Goal: Task Accomplishment & Management: Use online tool/utility

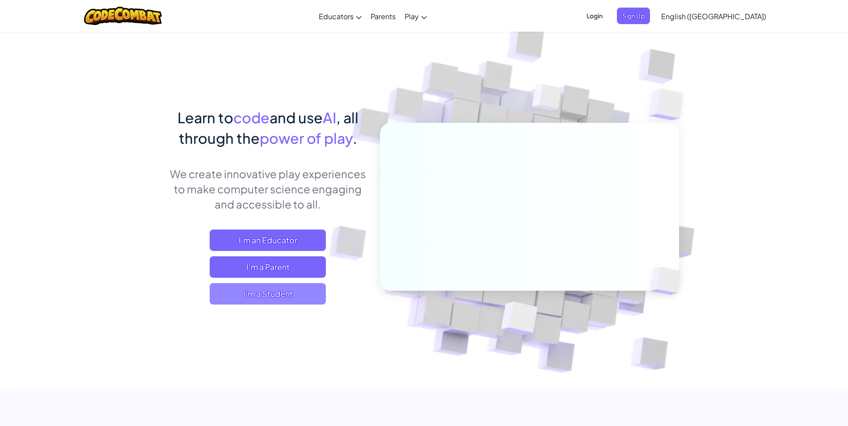
click at [259, 296] on span "I'm a Student" at bounding box center [268, 293] width 116 height 21
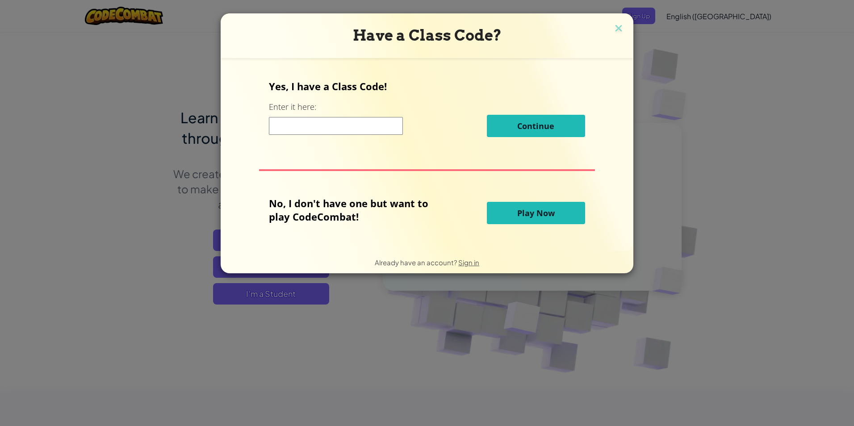
click at [554, 212] on button "Play Now" at bounding box center [536, 213] width 98 height 22
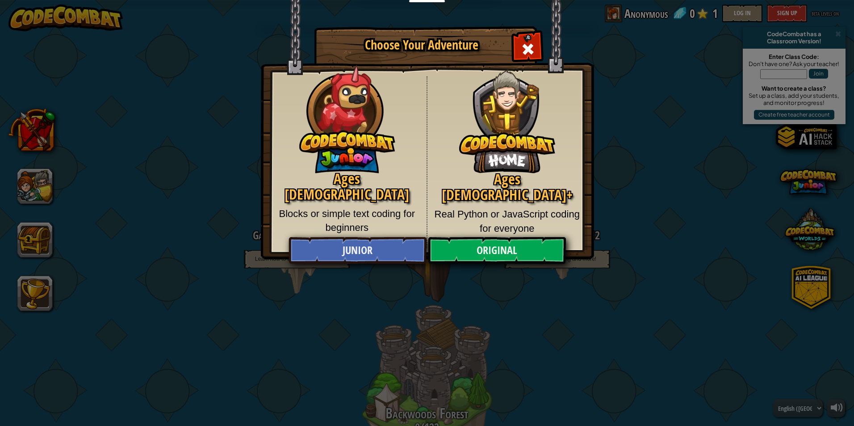
click at [527, 48] on span "Close modal" at bounding box center [528, 49] width 14 height 14
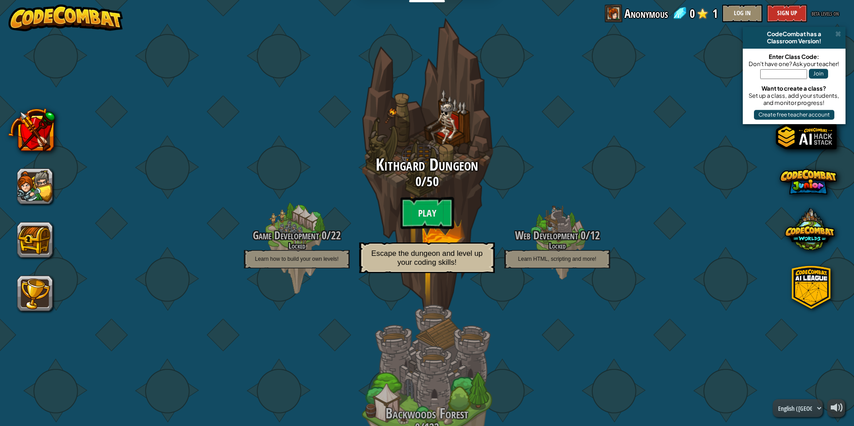
click at [429, 186] on span "50" at bounding box center [433, 181] width 12 height 18
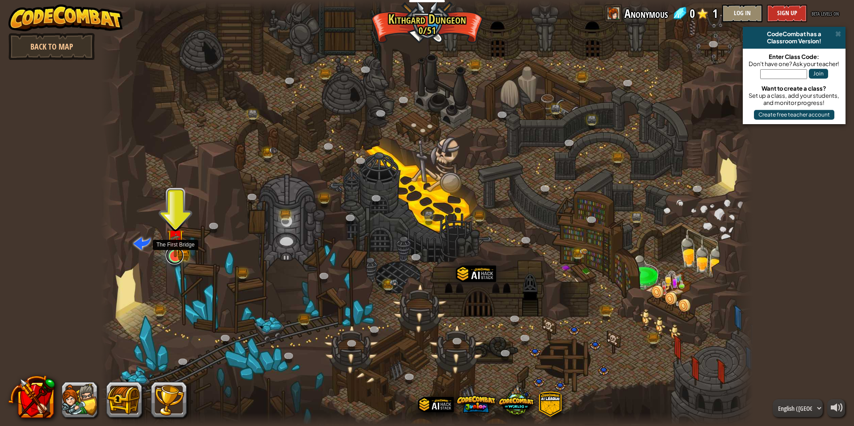
click at [176, 260] on link at bounding box center [175, 256] width 18 height 18
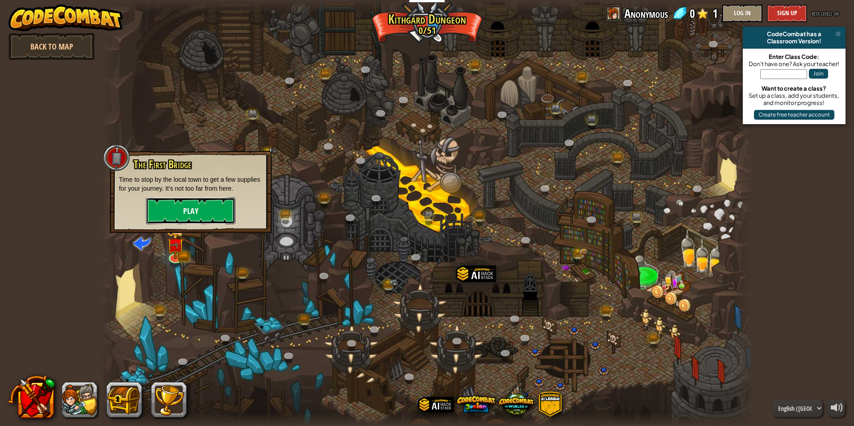
click at [201, 210] on button "Play" at bounding box center [190, 210] width 89 height 27
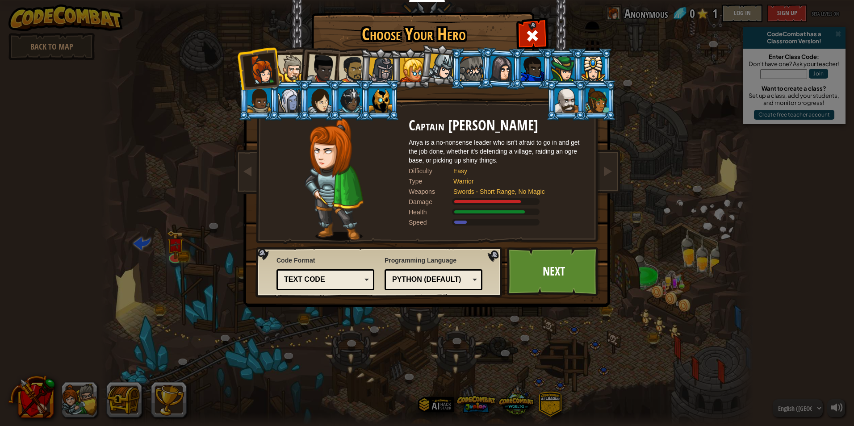
click at [531, 66] on div at bounding box center [532, 69] width 23 height 24
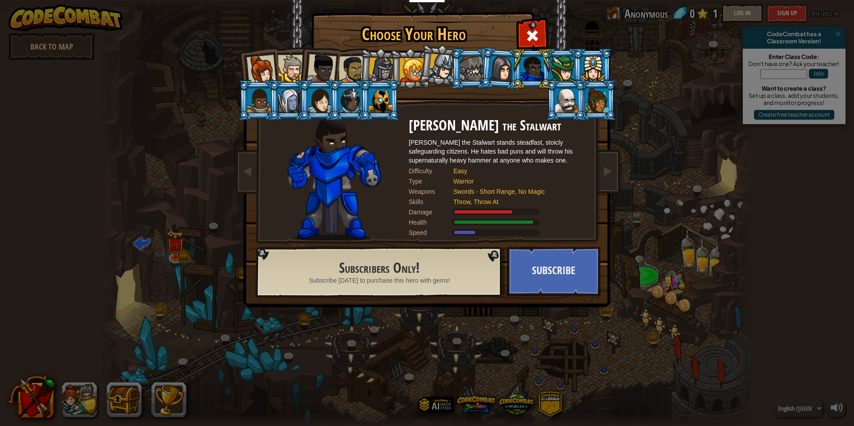
click at [410, 73] on div at bounding box center [412, 70] width 24 height 24
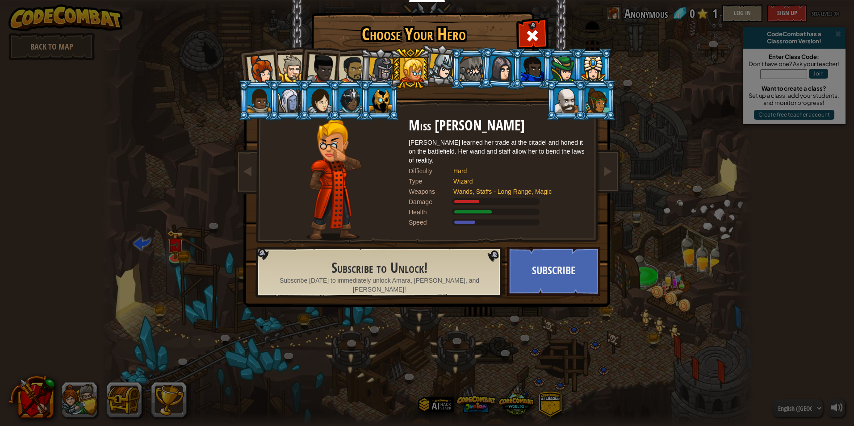
click at [368, 67] on li at bounding box center [380, 68] width 42 height 43
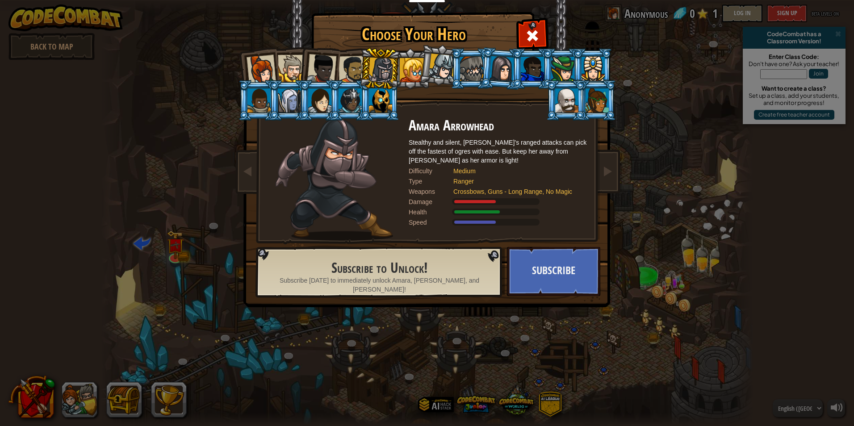
click at [352, 64] on div at bounding box center [353, 70] width 28 height 28
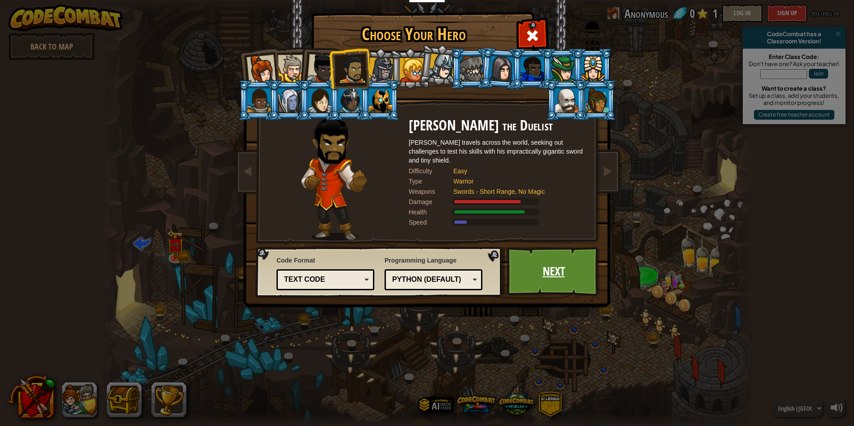
click at [578, 264] on link "Next" at bounding box center [553, 271] width 93 height 49
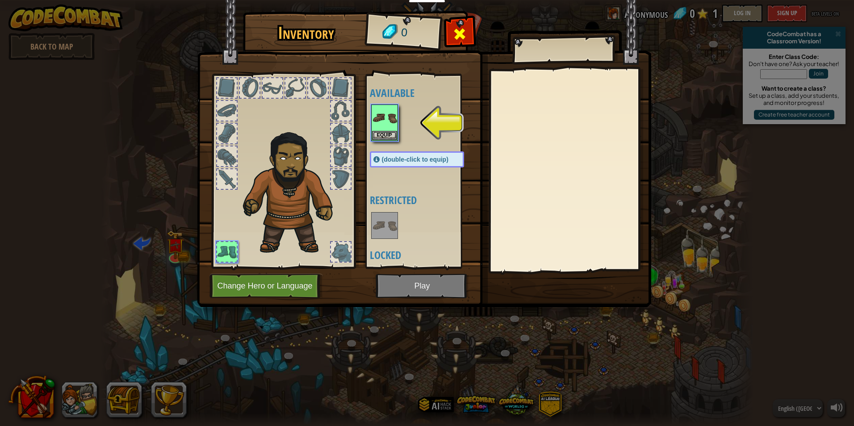
click at [462, 31] on span at bounding box center [460, 34] width 14 height 14
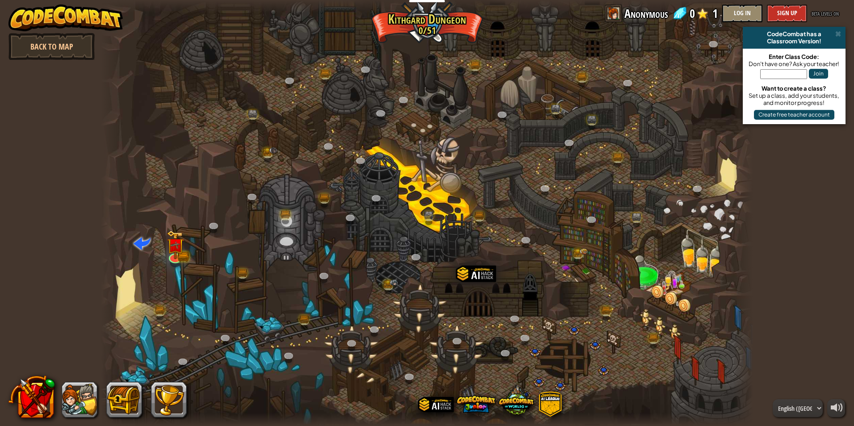
click at [185, 250] on div at bounding box center [427, 213] width 652 height 426
click at [172, 251] on img at bounding box center [175, 238] width 17 height 39
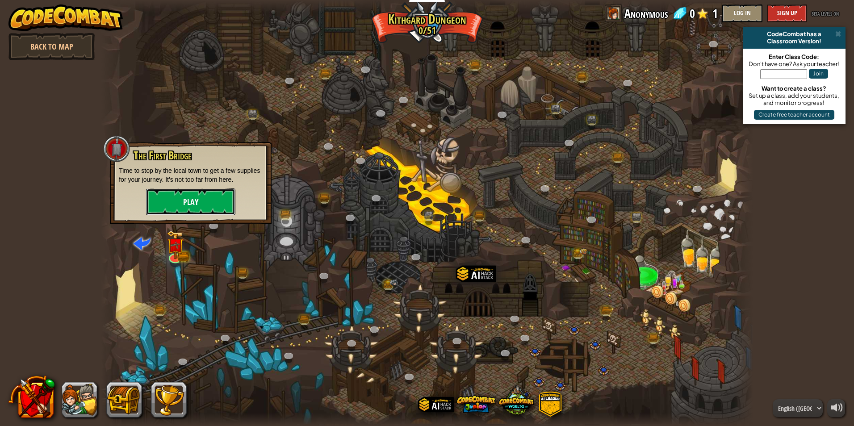
click at [187, 191] on button "Play" at bounding box center [190, 202] width 89 height 27
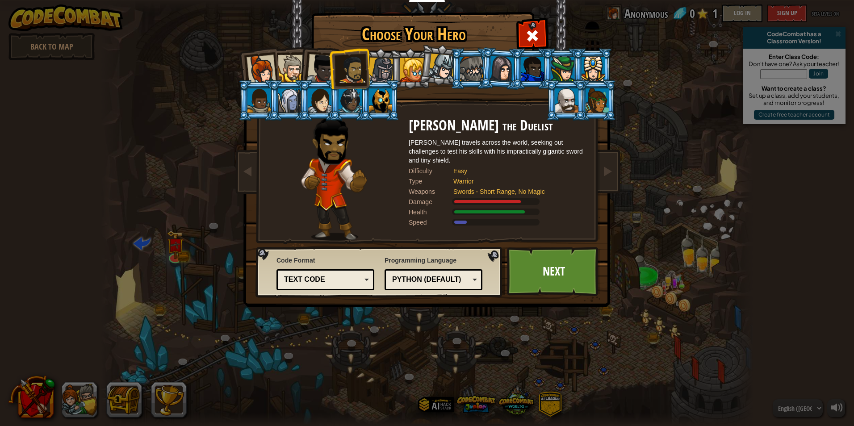
click at [296, 67] on div at bounding box center [291, 68] width 27 height 27
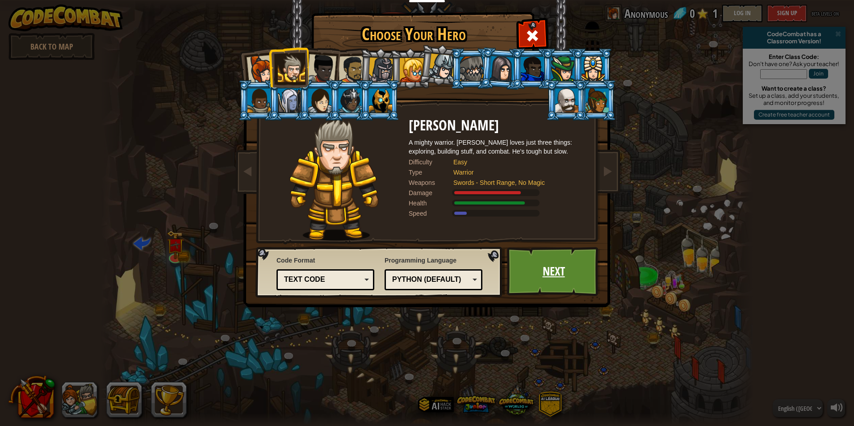
click at [551, 286] on link "Next" at bounding box center [553, 271] width 93 height 49
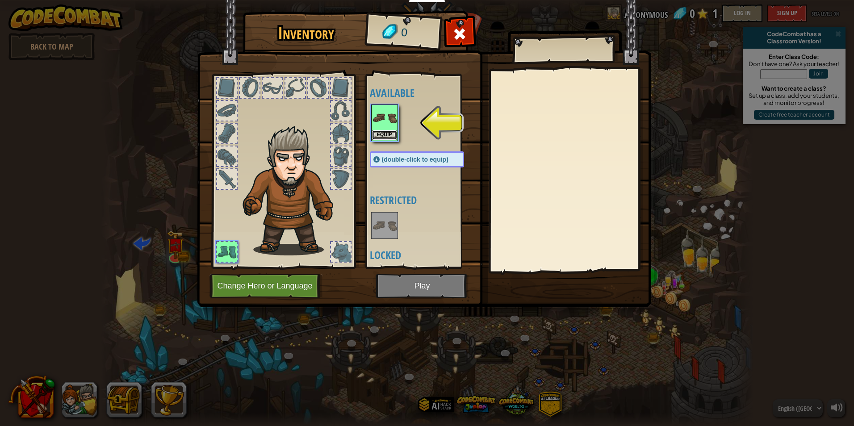
click at [382, 134] on button "Equip" at bounding box center [384, 134] width 25 height 9
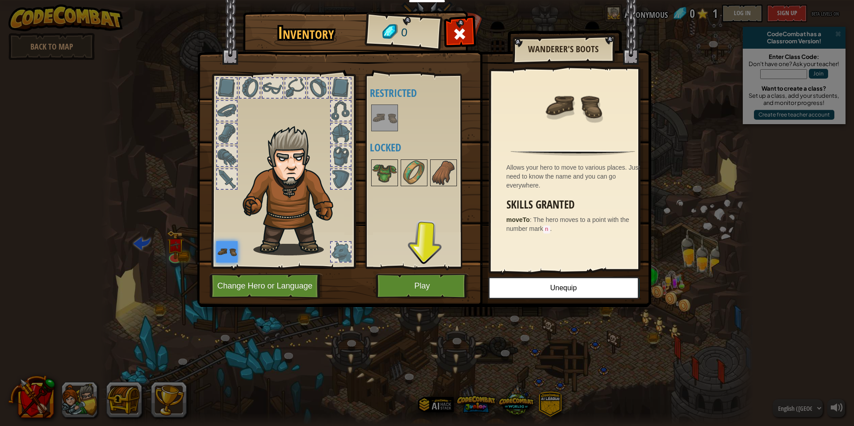
drag, startPoint x: 373, startPoint y: 285, endPoint x: 393, endPoint y: 282, distance: 19.8
click at [377, 289] on div "Inventory 0 Available Equip (double-click to equip) Restricted Locked Wanderer'…" at bounding box center [427, 160] width 454 height 295
click at [394, 284] on button "Play" at bounding box center [422, 286] width 93 height 25
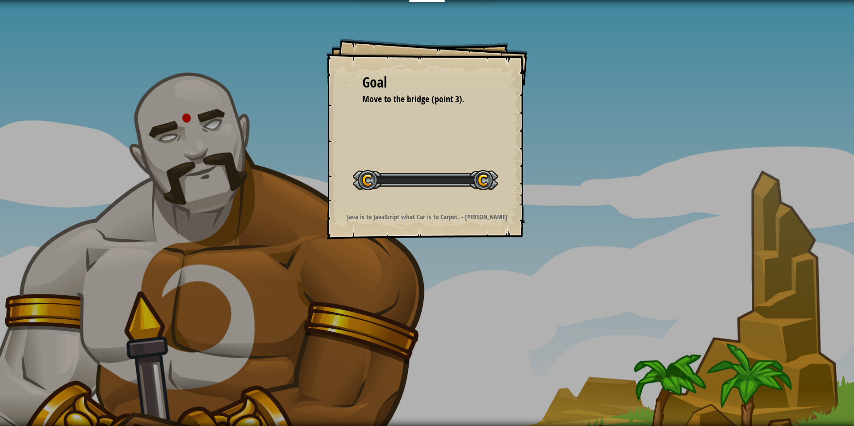
click at [396, 284] on div "Goal Move to the bridge (point 3). Start Level Error loading from server. Try r…" at bounding box center [427, 213] width 854 height 426
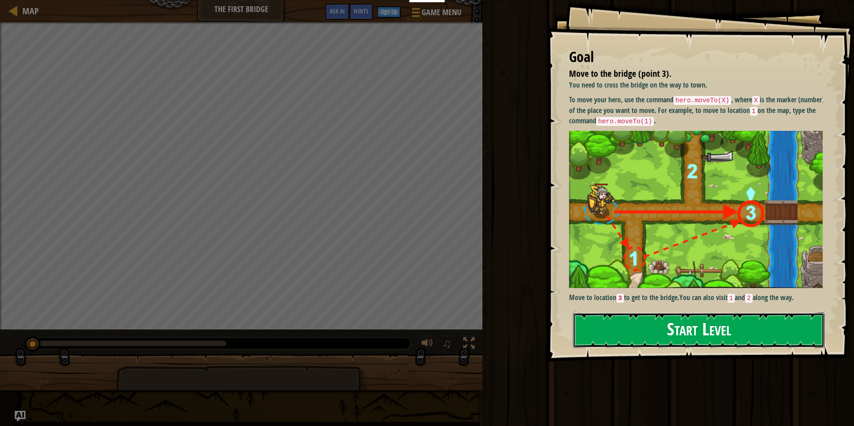
click at [608, 319] on button "Start Level" at bounding box center [699, 330] width 252 height 35
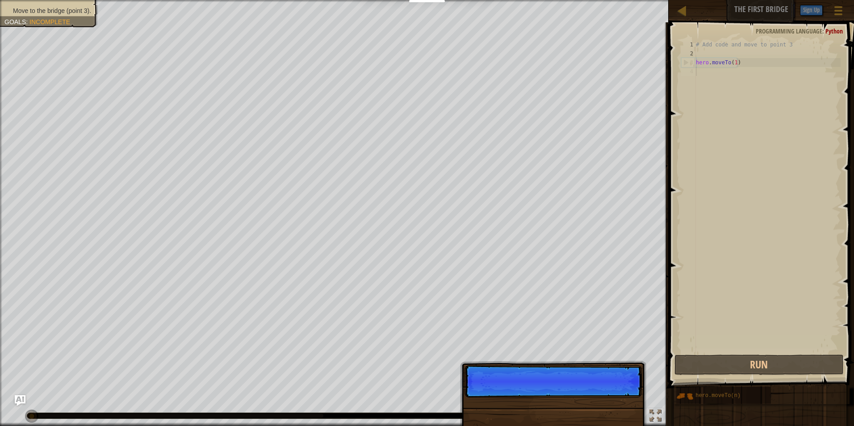
scroll to position [4, 0]
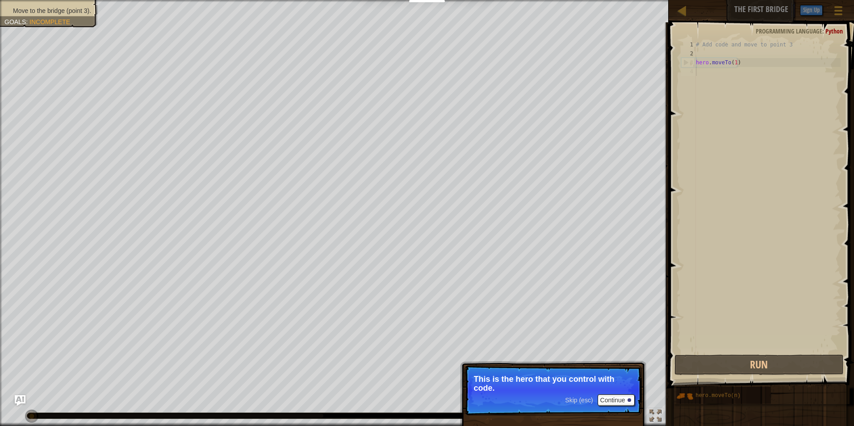
type textarea "hero.moveTo(1)"
drag, startPoint x: 570, startPoint y: 415, endPoint x: 581, endPoint y: 408, distance: 13.0
click at [580, 409] on div "Skip (esc) Continue Get to the bridge by going to point 3 on the map." at bounding box center [553, 431] width 186 height 132
click at [609, 395] on button "Continue" at bounding box center [616, 401] width 37 height 12
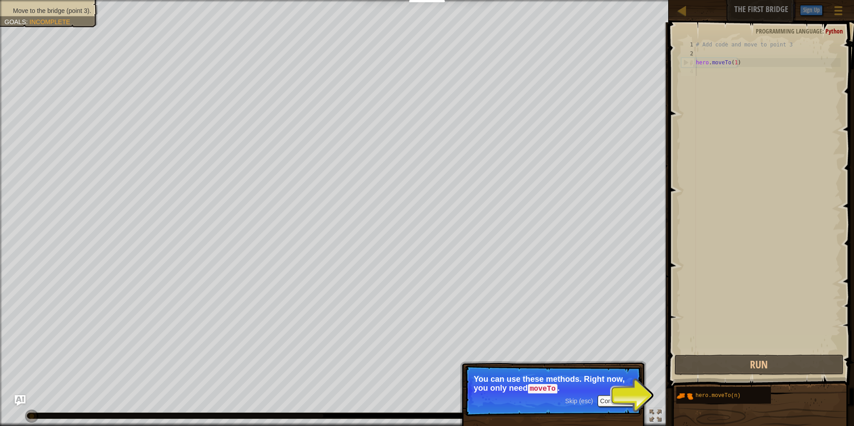
click at [601, 393] on p "Skip (esc) Continue You can use these methods. Right now, you only need moveTo ." at bounding box center [553, 390] width 177 height 51
click at [620, 396] on button "Continue" at bounding box center [616, 401] width 37 height 12
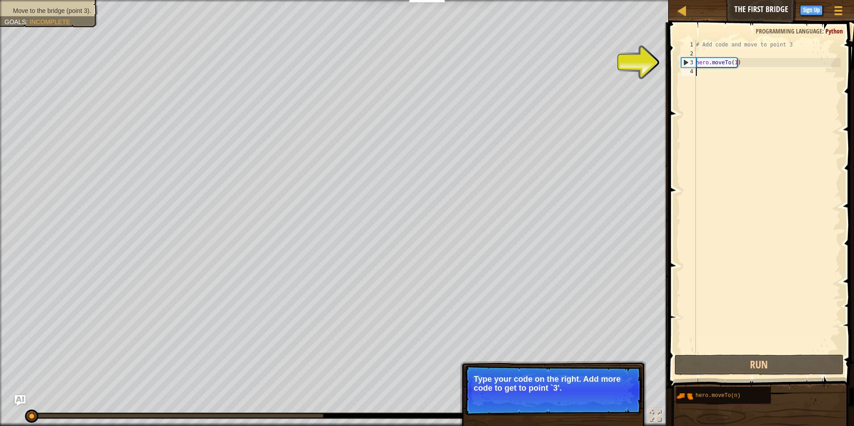
click at [562, 387] on p "Type your code on the right. Add more code to get to point `3'." at bounding box center [553, 384] width 159 height 18
click at [718, 62] on div "# Add code and move to point 3 hero . moveTo ( 1 )" at bounding box center [767, 205] width 147 height 331
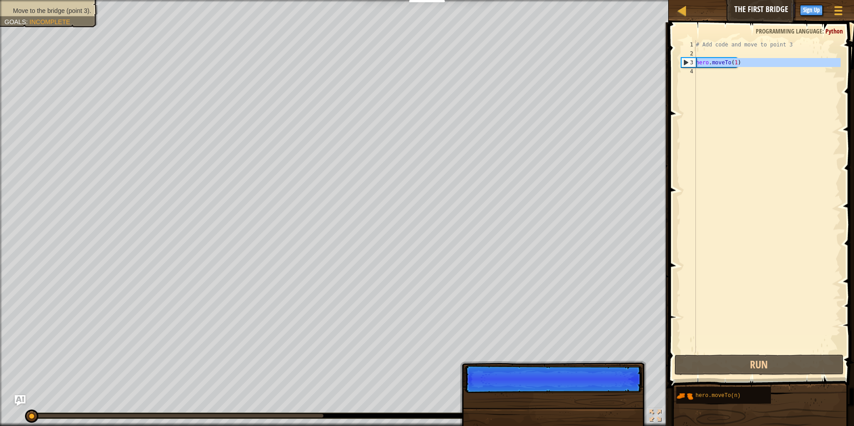
click at [685, 63] on div "3" at bounding box center [689, 62] width 14 height 9
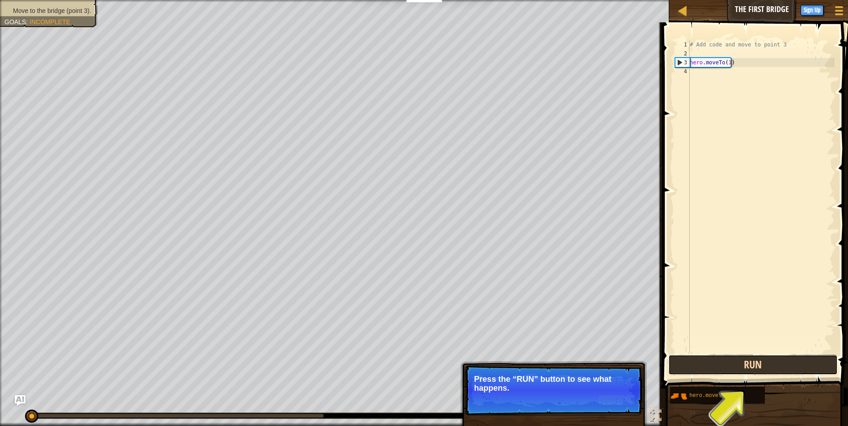
click at [752, 364] on button "Run" at bounding box center [753, 365] width 170 height 21
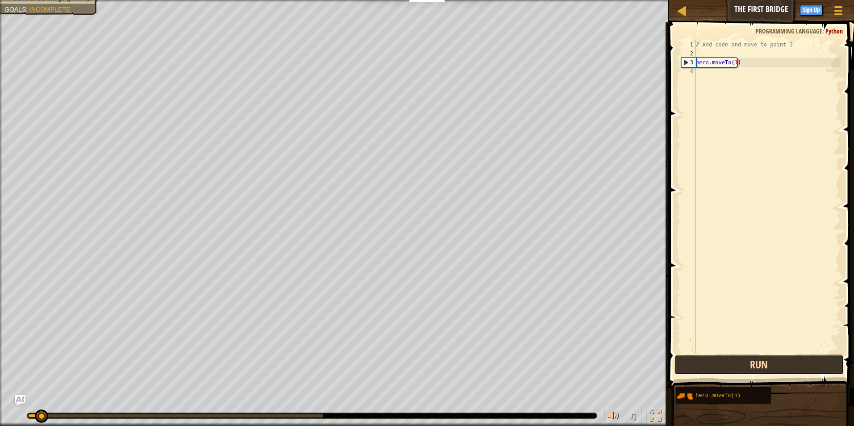
click at [750, 363] on button "Run" at bounding box center [760, 365] width 170 height 21
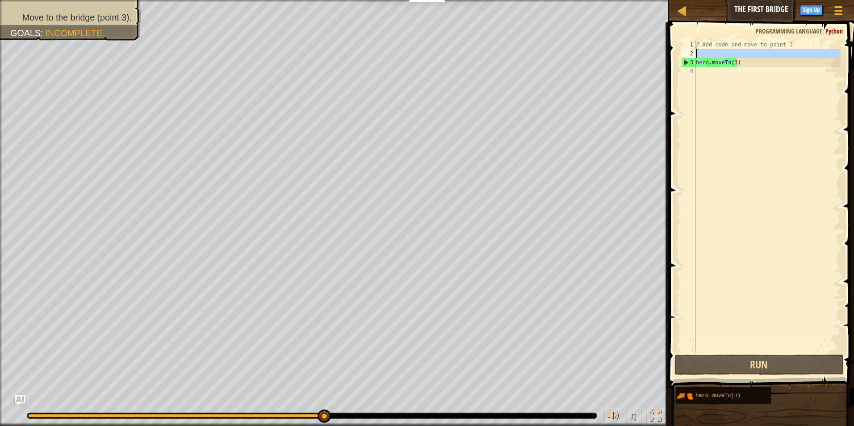
click at [692, 49] on div "2" at bounding box center [688, 53] width 15 height 9
type textarea "hero.moveTo(1)"
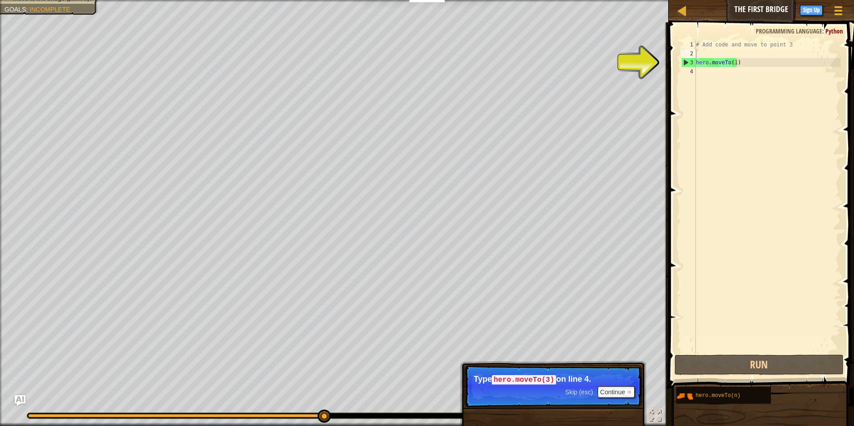
click at [684, 62] on div "3" at bounding box center [689, 62] width 14 height 9
click at [685, 60] on div "3" at bounding box center [689, 62] width 14 height 9
type textarea "hero.moveTo(1)"
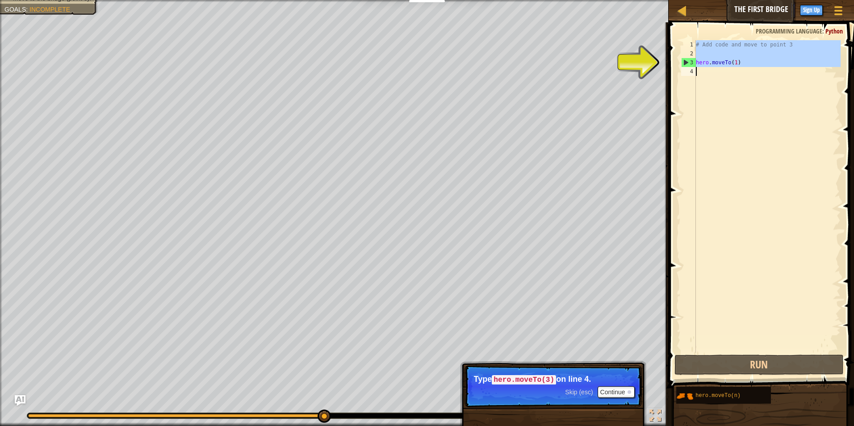
click at [685, 60] on div "3" at bounding box center [689, 62] width 14 height 9
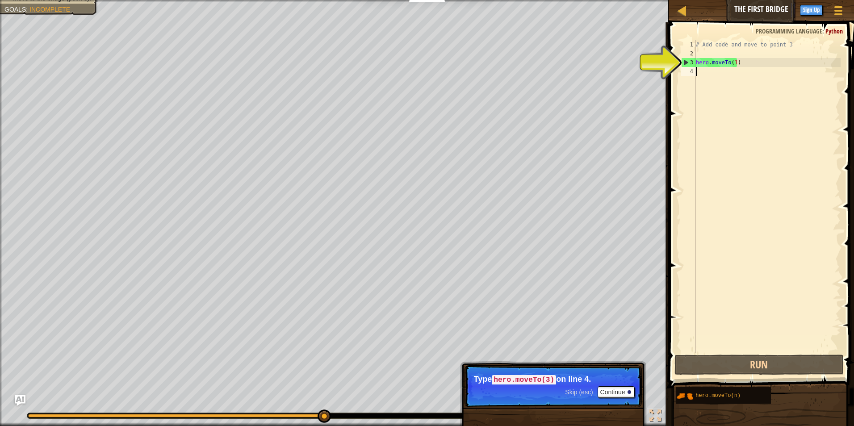
click at [684, 60] on div "3" at bounding box center [689, 62] width 14 height 9
type textarea "hero.moveTo(1)"
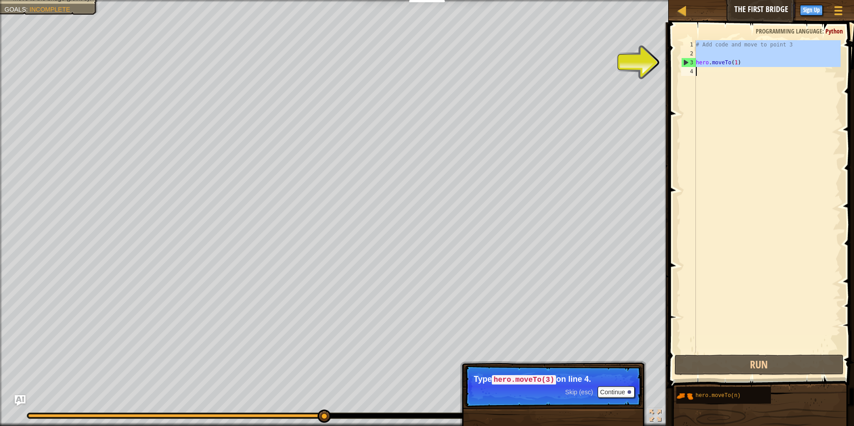
click at [684, 60] on div "3" at bounding box center [689, 62] width 14 height 9
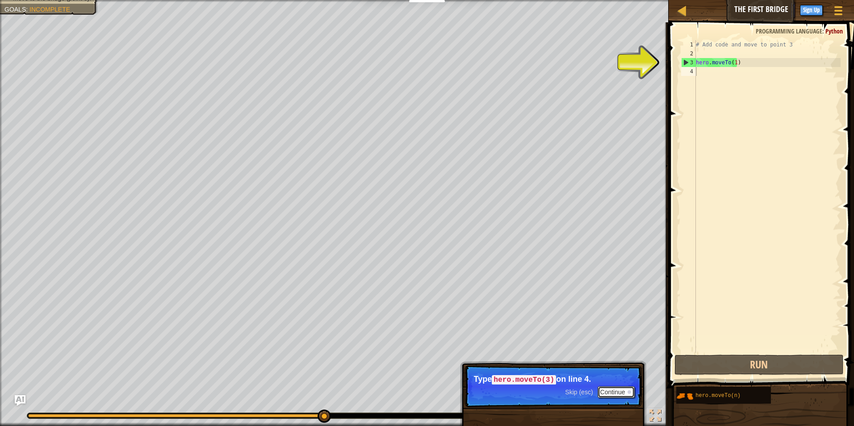
click at [612, 392] on button "Continue" at bounding box center [616, 392] width 37 height 12
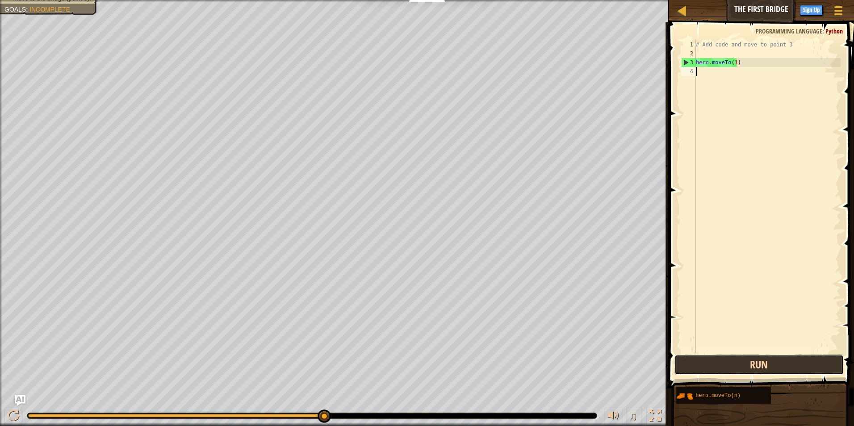
click at [739, 373] on button "Run" at bounding box center [760, 365] width 170 height 21
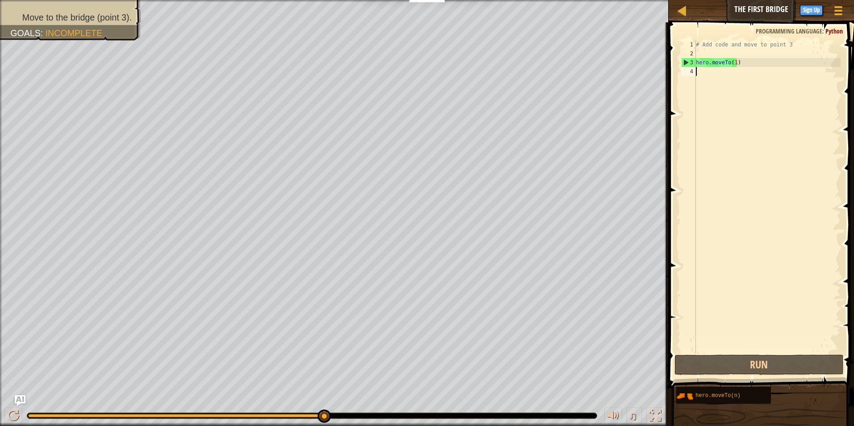
type textarea "+"
